Goal: Task Accomplishment & Management: Use online tool/utility

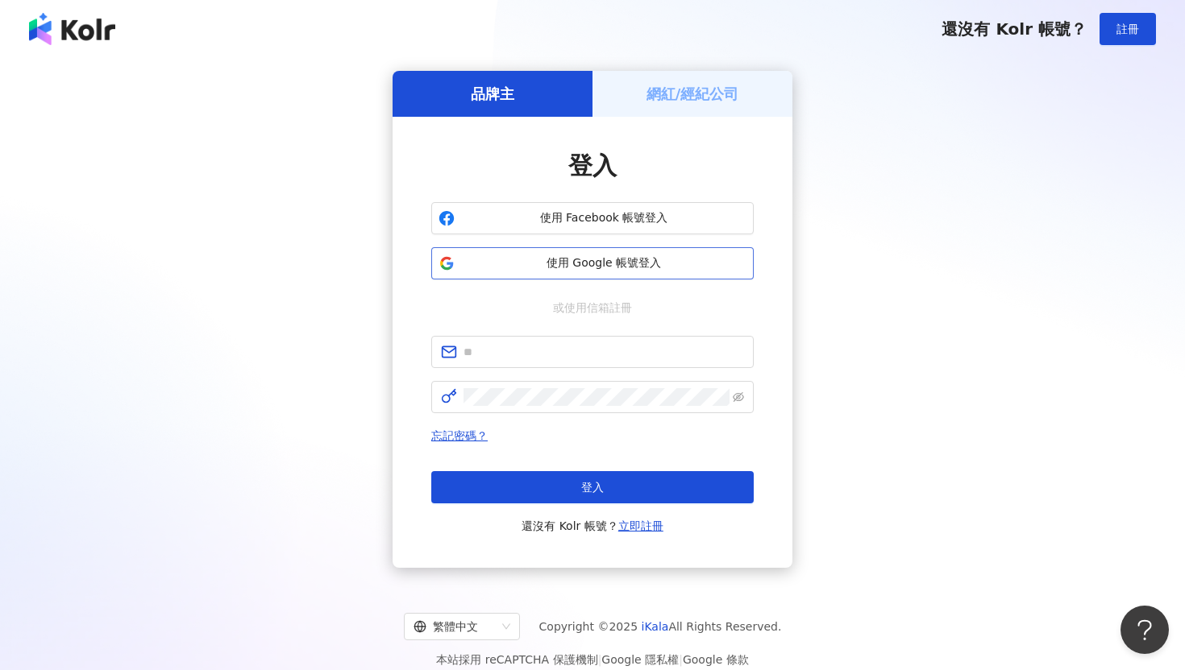
click at [629, 274] on button "使用 Google 帳號登入" at bounding box center [592, 263] width 322 height 32
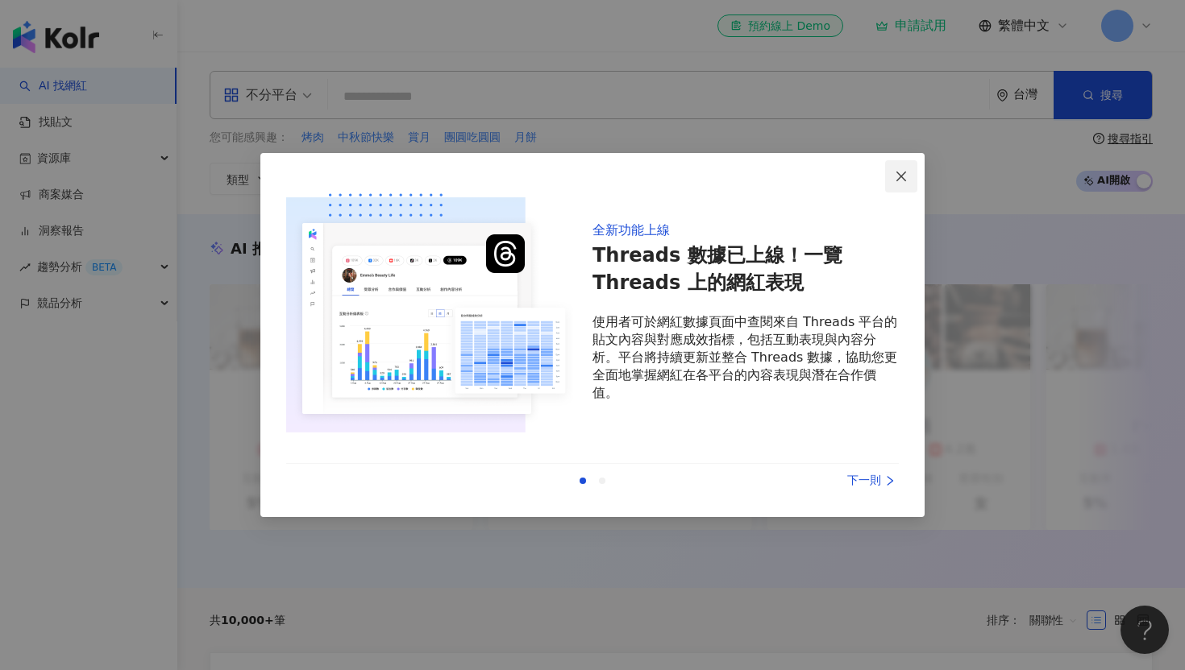
click at [903, 178] on icon "close" at bounding box center [900, 176] width 13 height 13
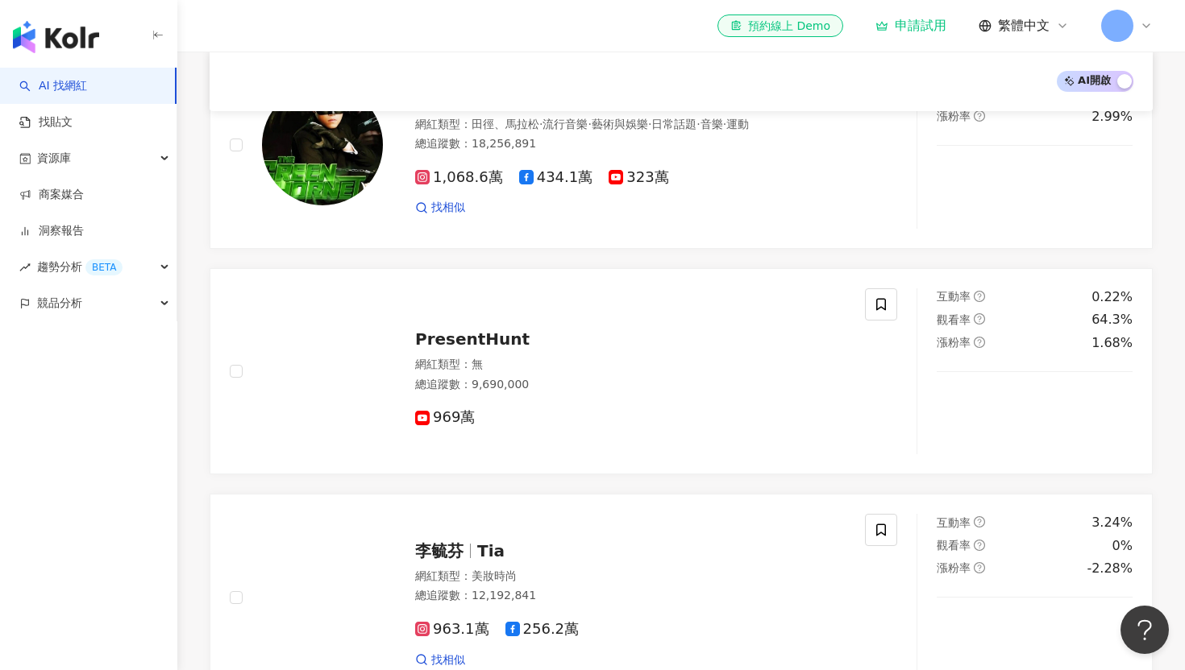
scroll to position [854, 0]
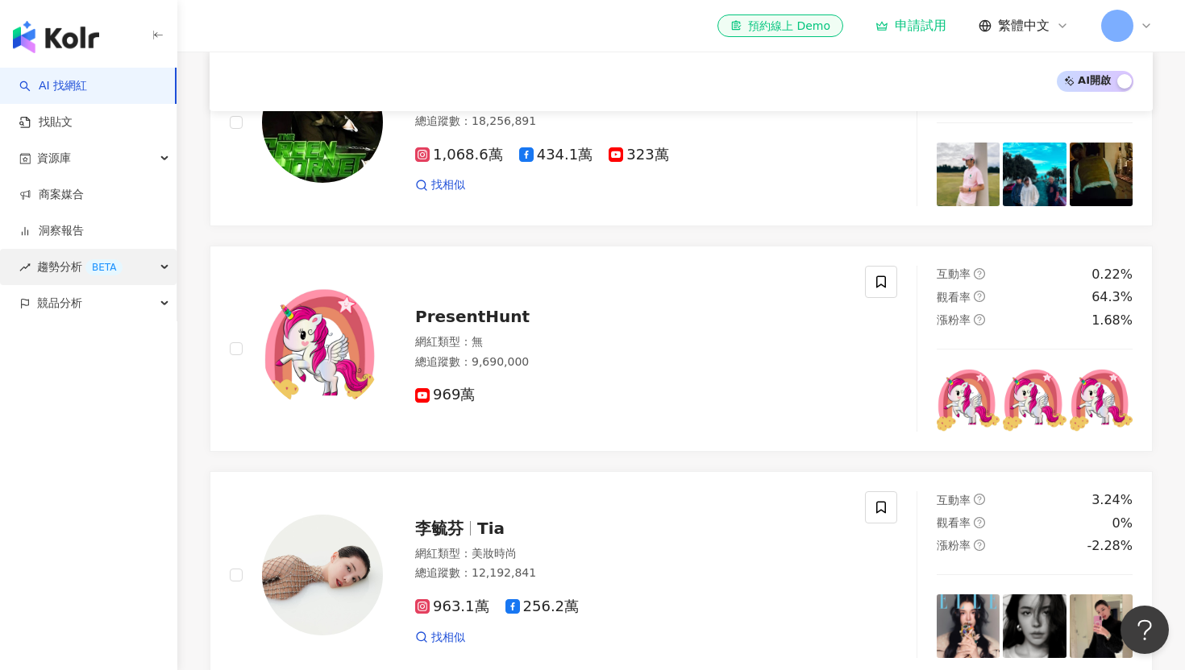
click at [64, 268] on span "趨勢分析 BETA" at bounding box center [79, 267] width 85 height 36
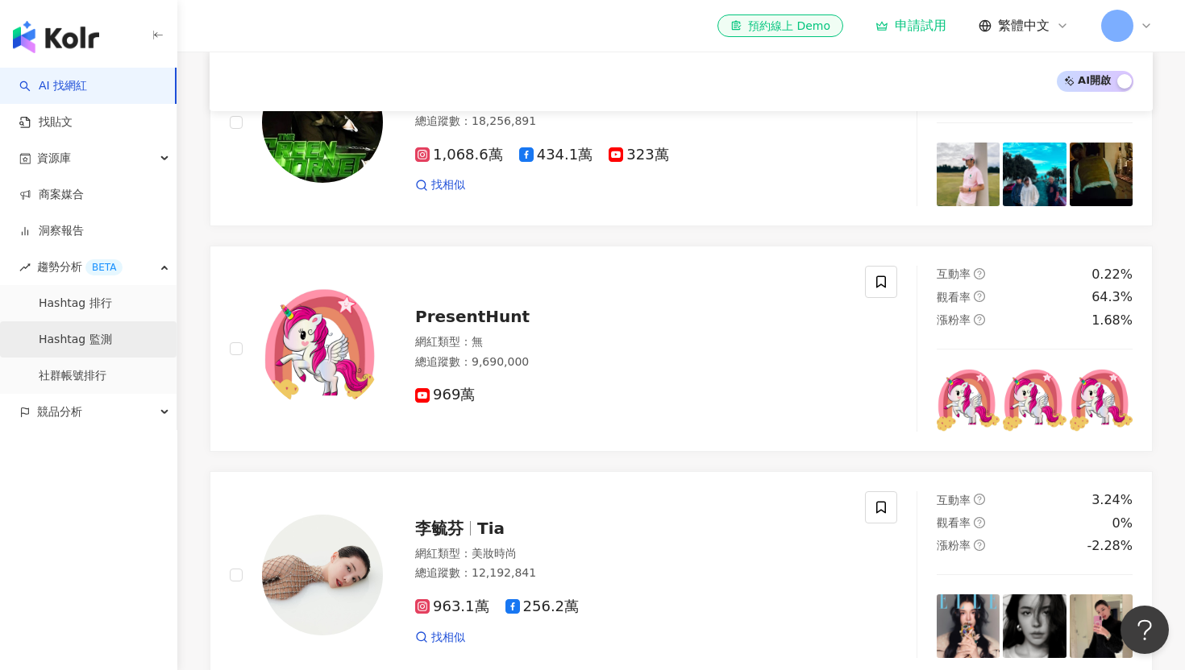
click at [76, 333] on link "Hashtag 監測" at bounding box center [75, 340] width 73 height 16
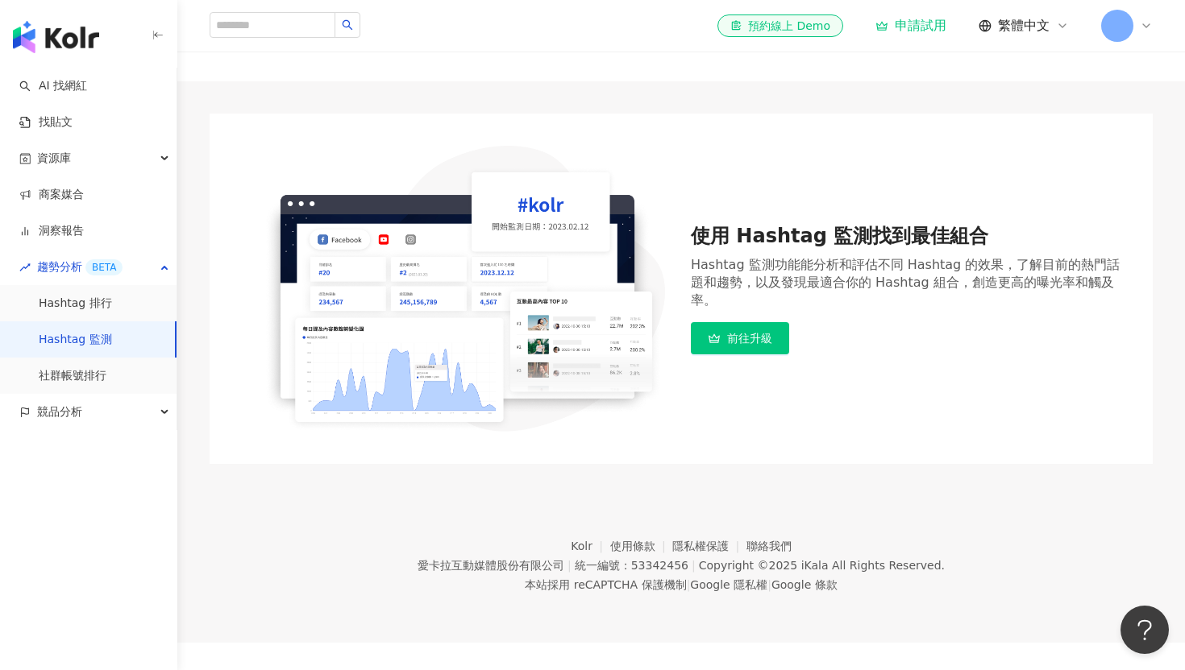
scroll to position [74, 0]
